Goal: Information Seeking & Learning: Find specific fact

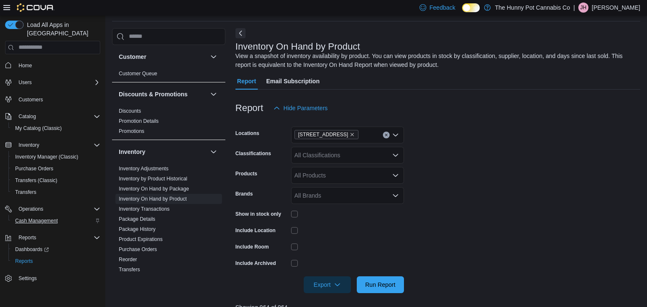
scroll to position [28, 0]
click at [33, 218] on span "Cash Management" at bounding box center [36, 221] width 43 height 7
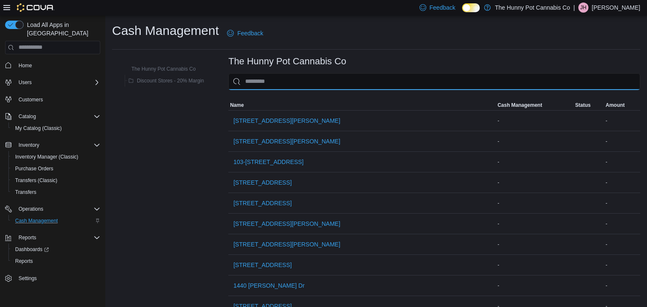
click at [262, 85] on input "This is a search bar. As you type, the results lower in the page will automatic…" at bounding box center [434, 81] width 412 height 17
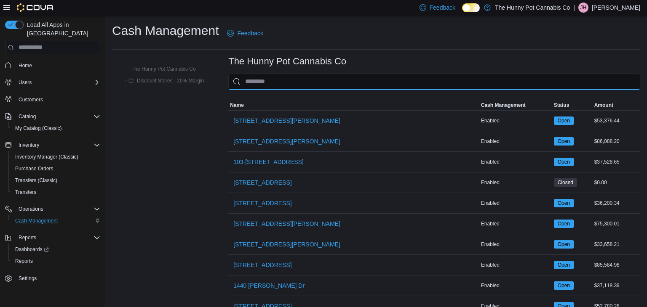
click at [275, 87] on input "This is a search bar. As you type, the results lower in the page will automatic…" at bounding box center [434, 81] width 412 height 17
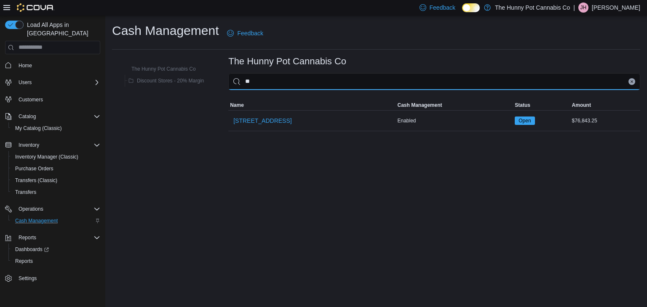
type input "***"
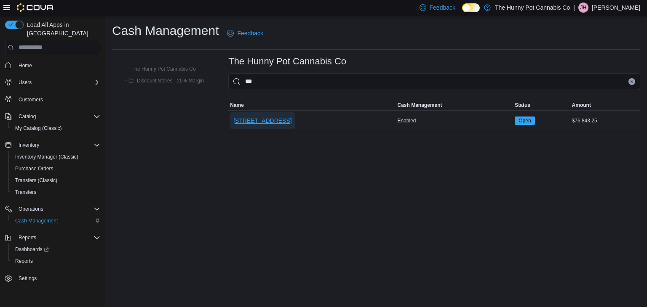
click at [260, 118] on span "600 Fleet St" at bounding box center [262, 121] width 58 height 8
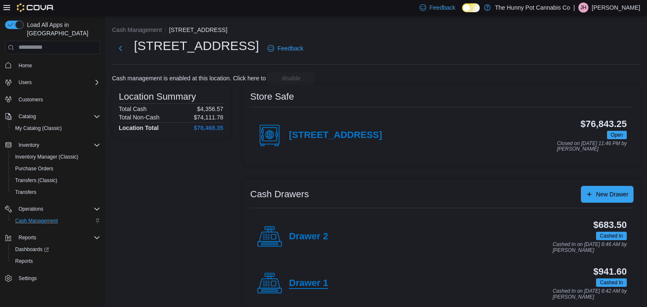
click at [304, 284] on h4 "Drawer 1" at bounding box center [308, 283] width 39 height 11
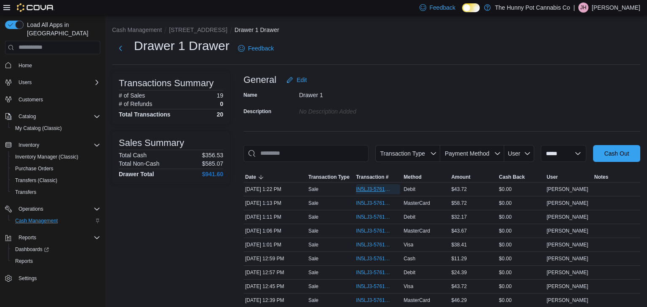
click at [372, 192] on span "IN5LJ3-5761396" at bounding box center [374, 189] width 36 height 7
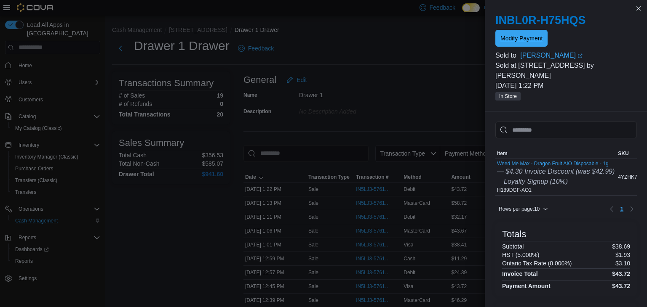
click at [522, 37] on span "Modify Payment" at bounding box center [521, 38] width 42 height 8
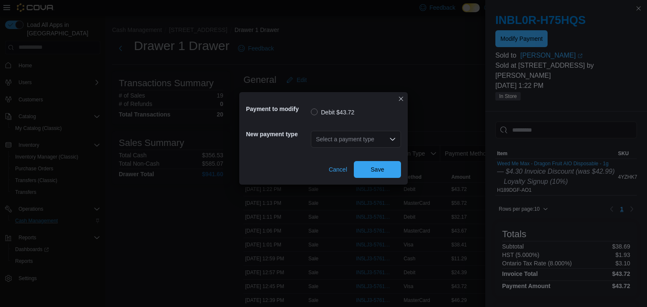
click at [344, 143] on div "Select a payment type" at bounding box center [356, 139] width 90 height 17
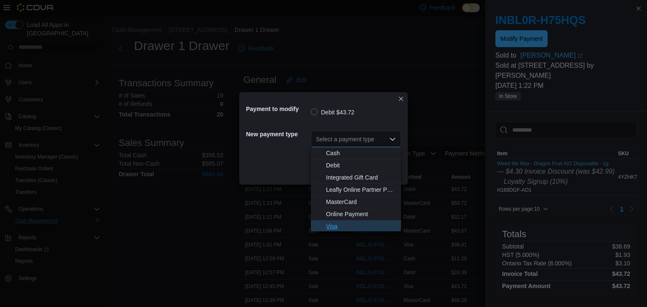
click at [334, 229] on span "Visa" at bounding box center [361, 226] width 70 height 8
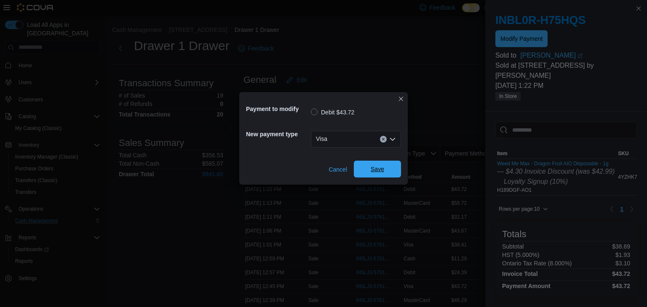
click at [376, 170] on span "Save" at bounding box center [376, 169] width 13 height 8
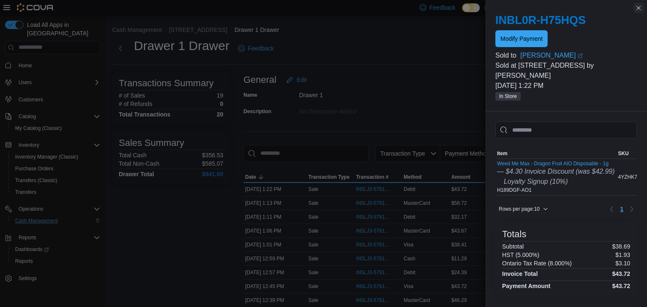
click at [639, 9] on button "Close this dialog" at bounding box center [638, 8] width 10 height 10
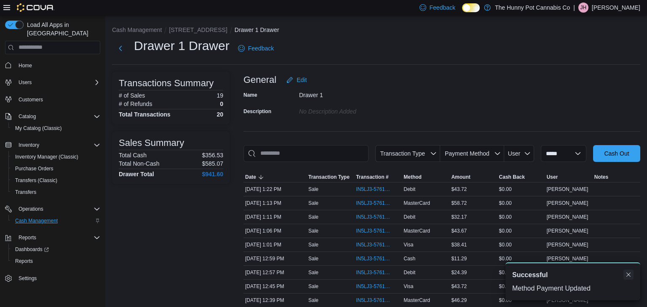
click at [631, 273] on button "Dismiss toast" at bounding box center [628, 275] width 10 height 10
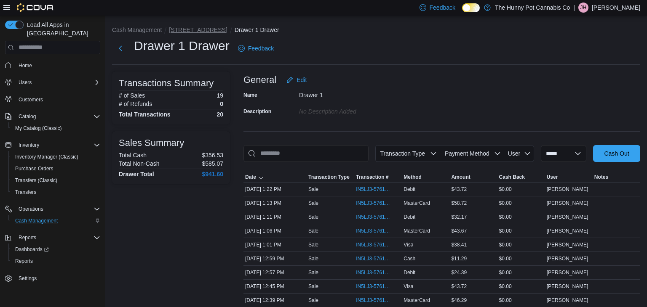
click at [181, 32] on button "600 Fleet St" at bounding box center [198, 30] width 58 height 7
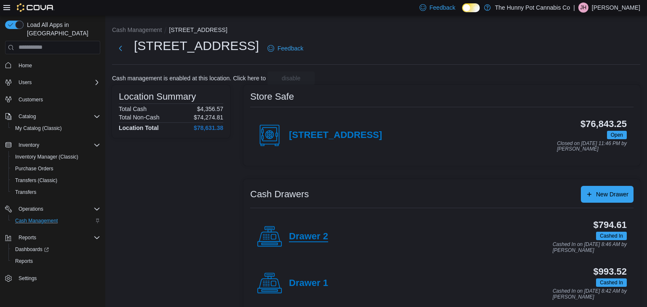
click at [311, 241] on h4 "Drawer 2" at bounding box center [308, 237] width 39 height 11
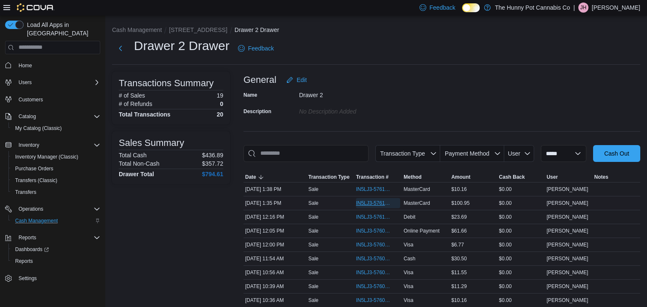
click at [380, 205] on span "IN5LJ3-5761466" at bounding box center [374, 203] width 36 height 7
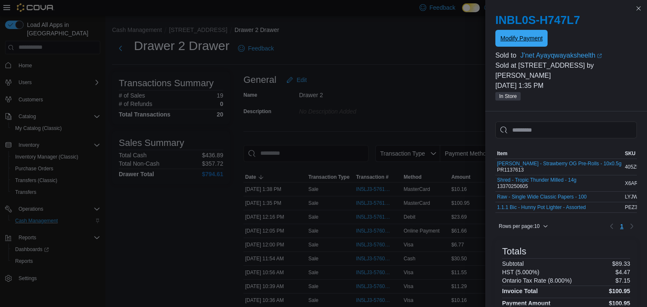
click at [530, 41] on span "Modify Payment" at bounding box center [521, 38] width 42 height 8
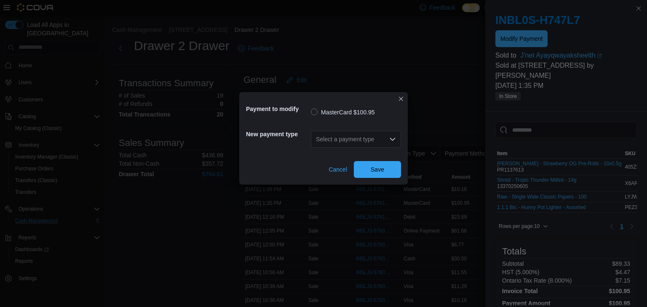
click at [329, 139] on div "Select a payment type" at bounding box center [356, 139] width 90 height 17
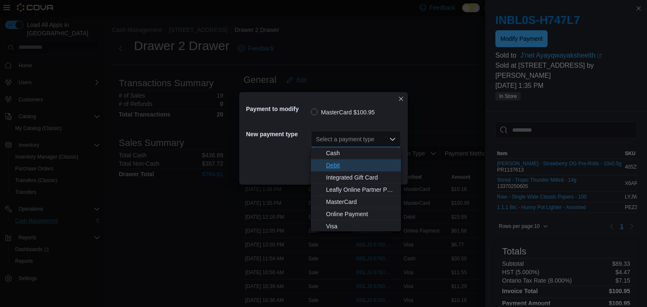
click at [338, 166] on span "Debit" at bounding box center [361, 165] width 70 height 8
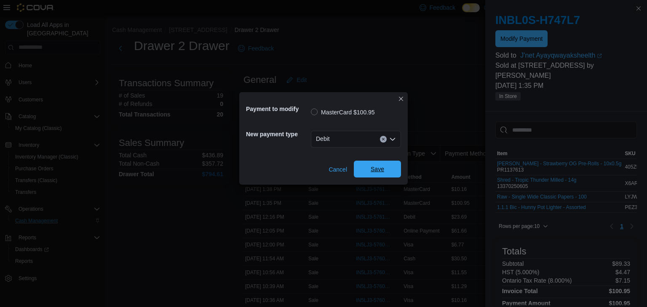
click at [375, 168] on span "Save" at bounding box center [376, 169] width 13 height 8
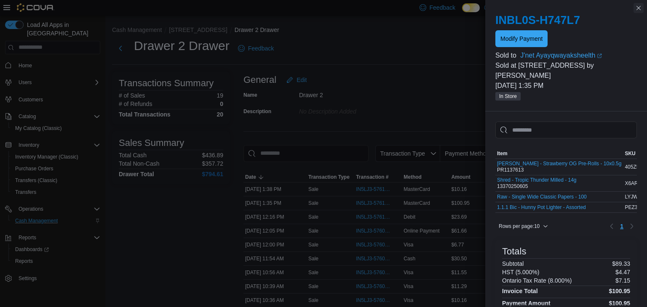
click at [639, 8] on button "Close this dialog" at bounding box center [638, 8] width 10 height 10
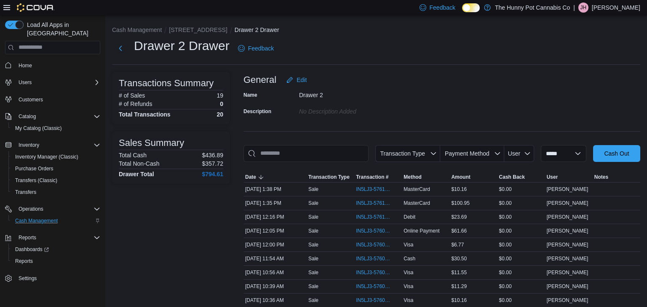
click at [565, 96] on div "Name Drawer 2 Description No Description added" at bounding box center [441, 102] width 397 height 29
click at [32, 154] on span "Inventory Manager (Classic)" at bounding box center [46, 157] width 63 height 7
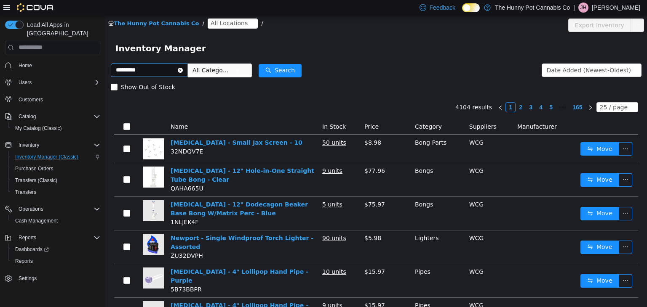
type input "*********"
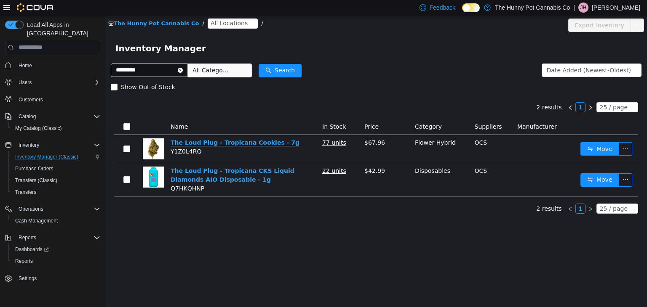
click at [235, 144] on link "The Loud Plug - Tropicana Cookies - 7g" at bounding box center [235, 142] width 129 height 7
click at [38, 142] on span "Inventory" at bounding box center [29, 145] width 21 height 7
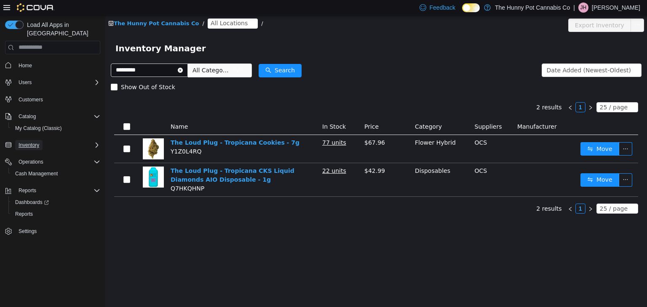
click at [38, 142] on span "Inventory" at bounding box center [29, 145] width 21 height 7
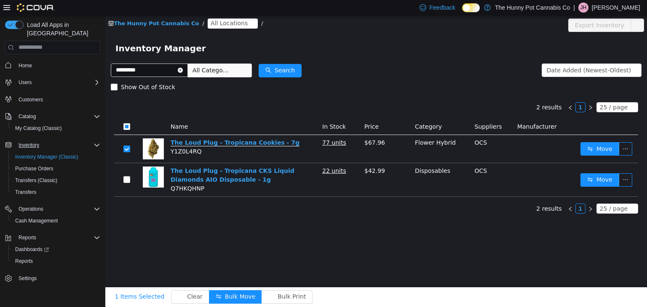
click at [190, 143] on link "The Loud Plug - Tropicana Cookies - 7g" at bounding box center [235, 142] width 129 height 7
click at [250, 97] on div "2 results 1 25 / page Name In Stock Price Category Suppliers Manufacturer The L…" at bounding box center [376, 145] width 530 height 101
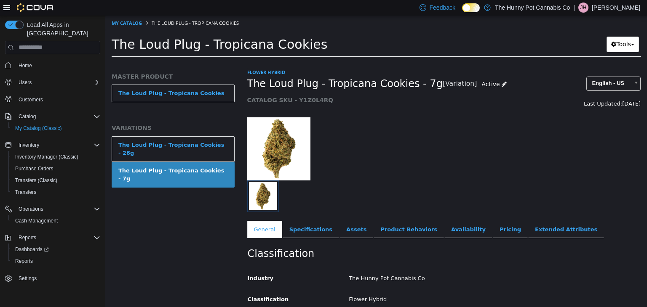
click at [384, 196] on div at bounding box center [410, 196] width 326 height 32
click at [624, 43] on button "Tools" at bounding box center [622, 44] width 32 height 16
click at [526, 45] on h1 "The Loud Plug - Tropicana Cookies" at bounding box center [335, 44] width 447 height 16
click at [501, 85] on icon at bounding box center [503, 84] width 5 height 6
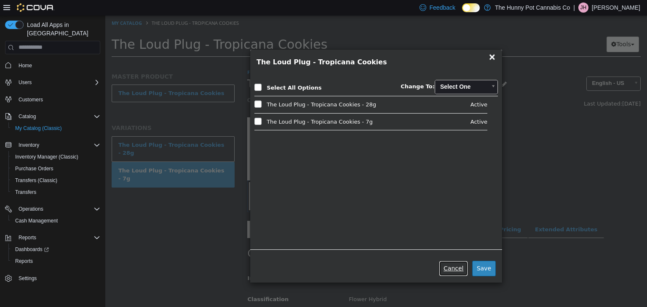
click at [457, 269] on button "Cancel" at bounding box center [453, 269] width 29 height 16
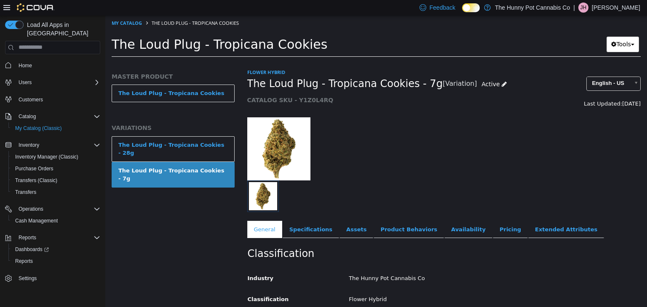
click at [410, 161] on div at bounding box center [444, 144] width 406 height 72
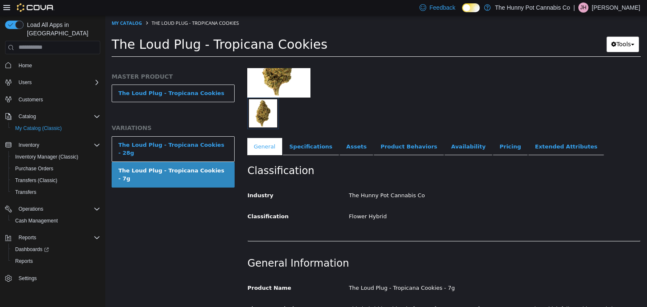
scroll to position [101, 0]
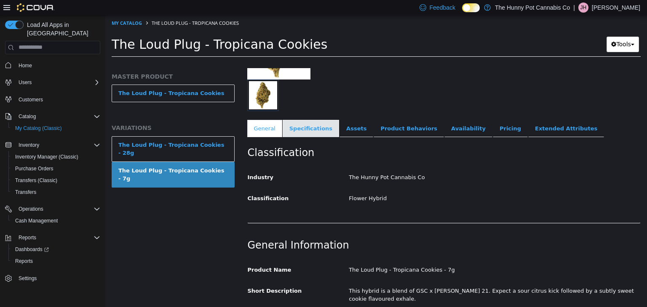
click at [310, 131] on link "Specifications" at bounding box center [310, 129] width 56 height 18
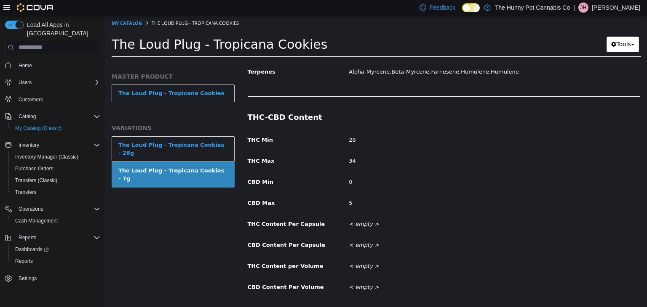
scroll to position [465, 0]
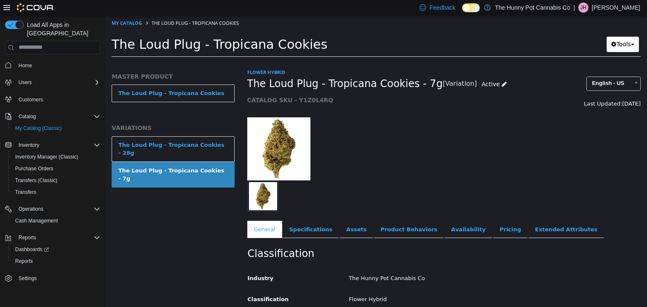
click at [370, 145] on div at bounding box center [308, 148] width 135 height 63
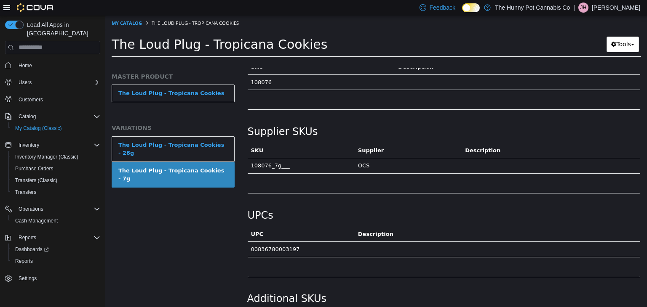
scroll to position [612, 0]
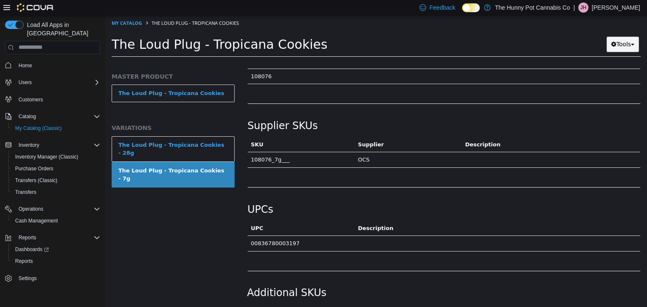
click at [624, 43] on button "Tools" at bounding box center [622, 44] width 32 height 16
click at [542, 46] on h1 "The Loud Plug - Tropicana Cookies" at bounding box center [335, 44] width 447 height 16
click at [40, 112] on div "Catalog" at bounding box center [57, 117] width 85 height 10
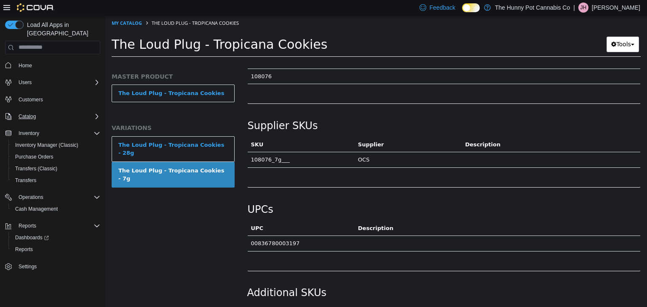
click at [40, 112] on div "Catalog" at bounding box center [57, 117] width 85 height 10
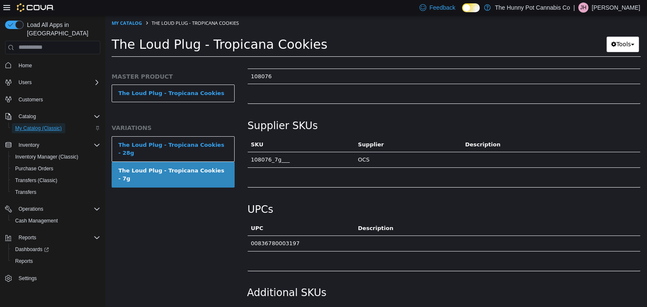
click at [39, 125] on span "My Catalog (Classic)" at bounding box center [38, 128] width 47 height 7
click at [47, 125] on span "My Catalog (Classic)" at bounding box center [38, 128] width 47 height 7
